Goal: Navigation & Orientation: Find specific page/section

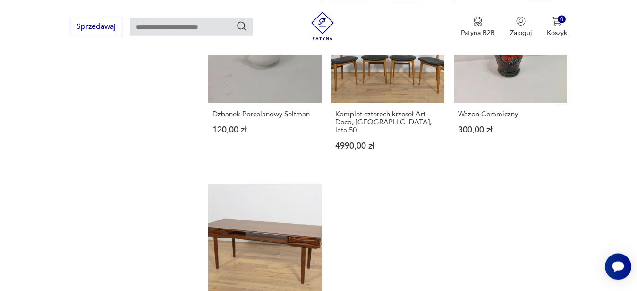
scroll to position [1296, 0]
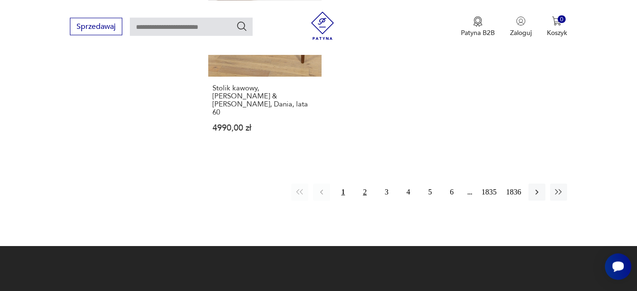
click at [365, 183] on button "2" at bounding box center [365, 191] width 17 height 17
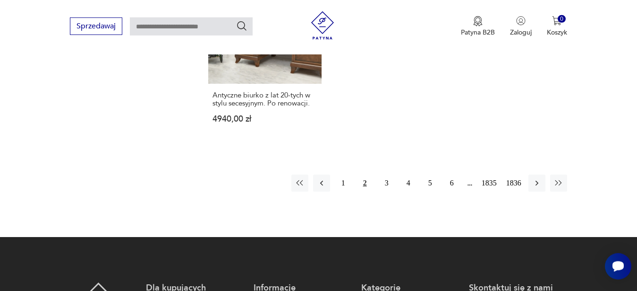
scroll to position [1320, 0]
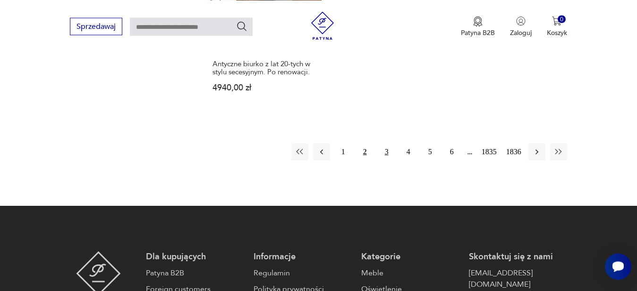
click at [389, 143] on button "3" at bounding box center [386, 151] width 17 height 17
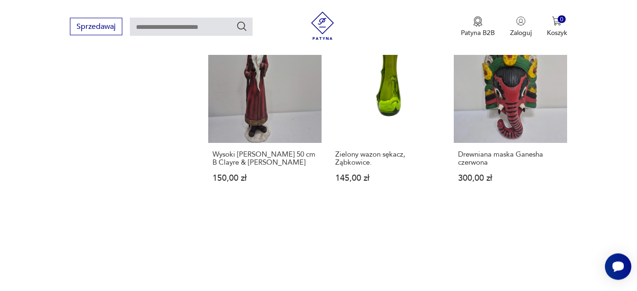
scroll to position [1224, 0]
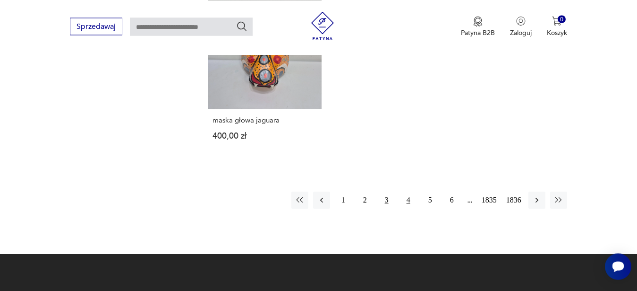
click at [410, 204] on button "4" at bounding box center [408, 199] width 17 height 17
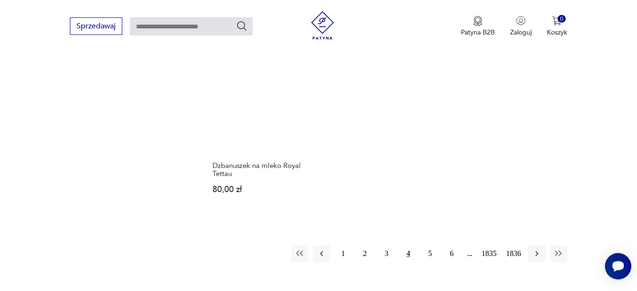
scroll to position [1224, 0]
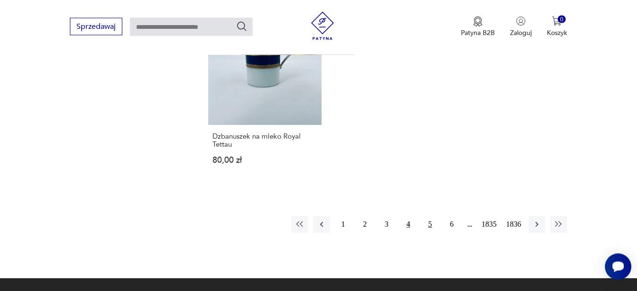
click at [428, 221] on button "5" at bounding box center [430, 223] width 17 height 17
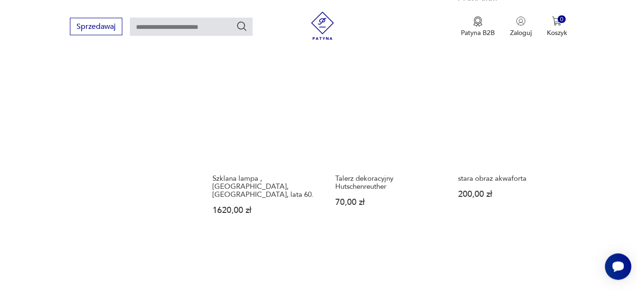
scroll to position [1224, 0]
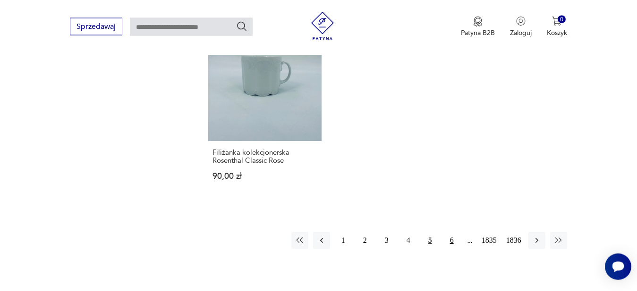
click at [451, 232] on button "6" at bounding box center [452, 240] width 17 height 17
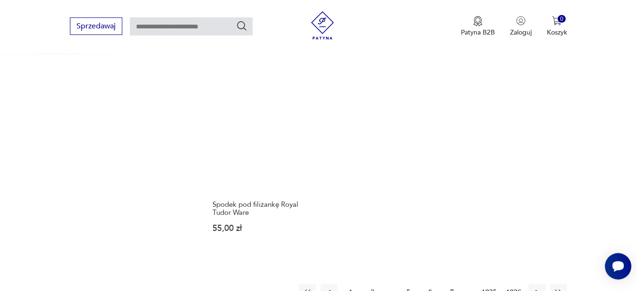
scroll to position [1170, 0]
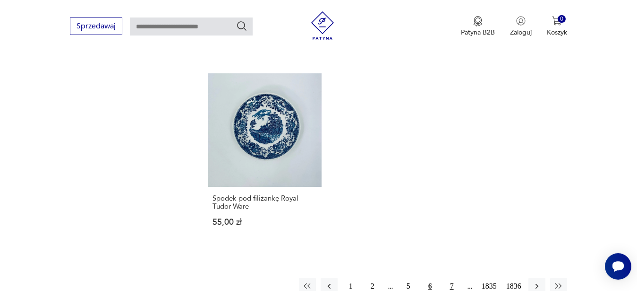
click at [450, 277] on button "7" at bounding box center [452, 285] width 17 height 17
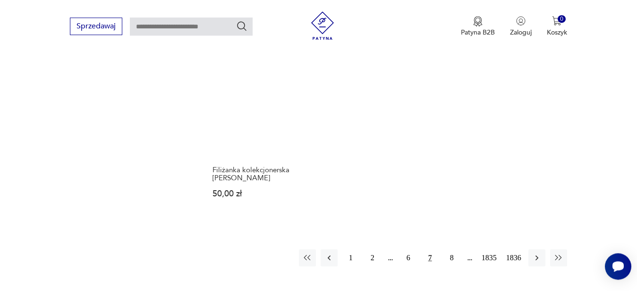
scroll to position [1224, 0]
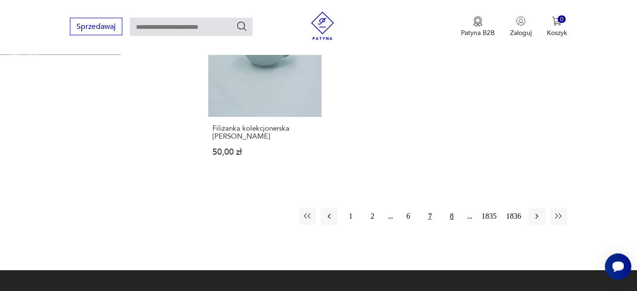
click at [455, 208] on button "8" at bounding box center [452, 215] width 17 height 17
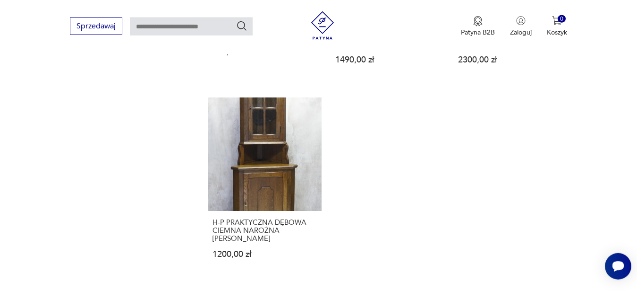
scroll to position [1366, 0]
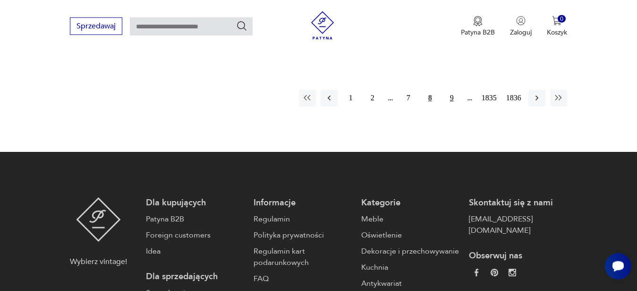
click at [455, 94] on button "9" at bounding box center [452, 97] width 17 height 17
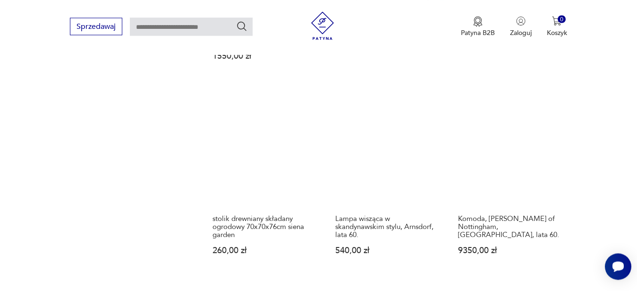
scroll to position [1224, 0]
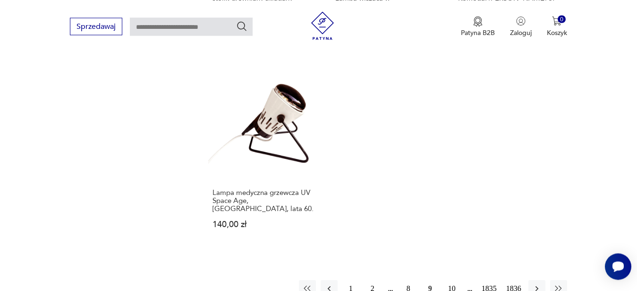
click at [452, 280] on button "10" at bounding box center [452, 288] width 17 height 17
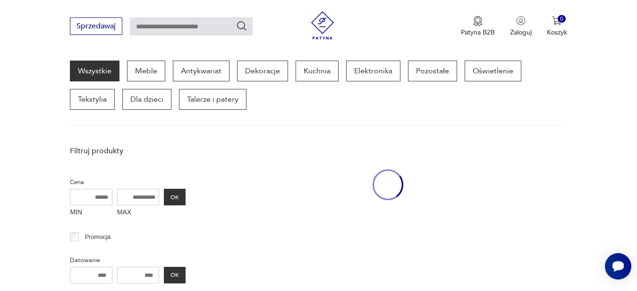
scroll to position [122, 0]
